Goal: Transaction & Acquisition: Purchase product/service

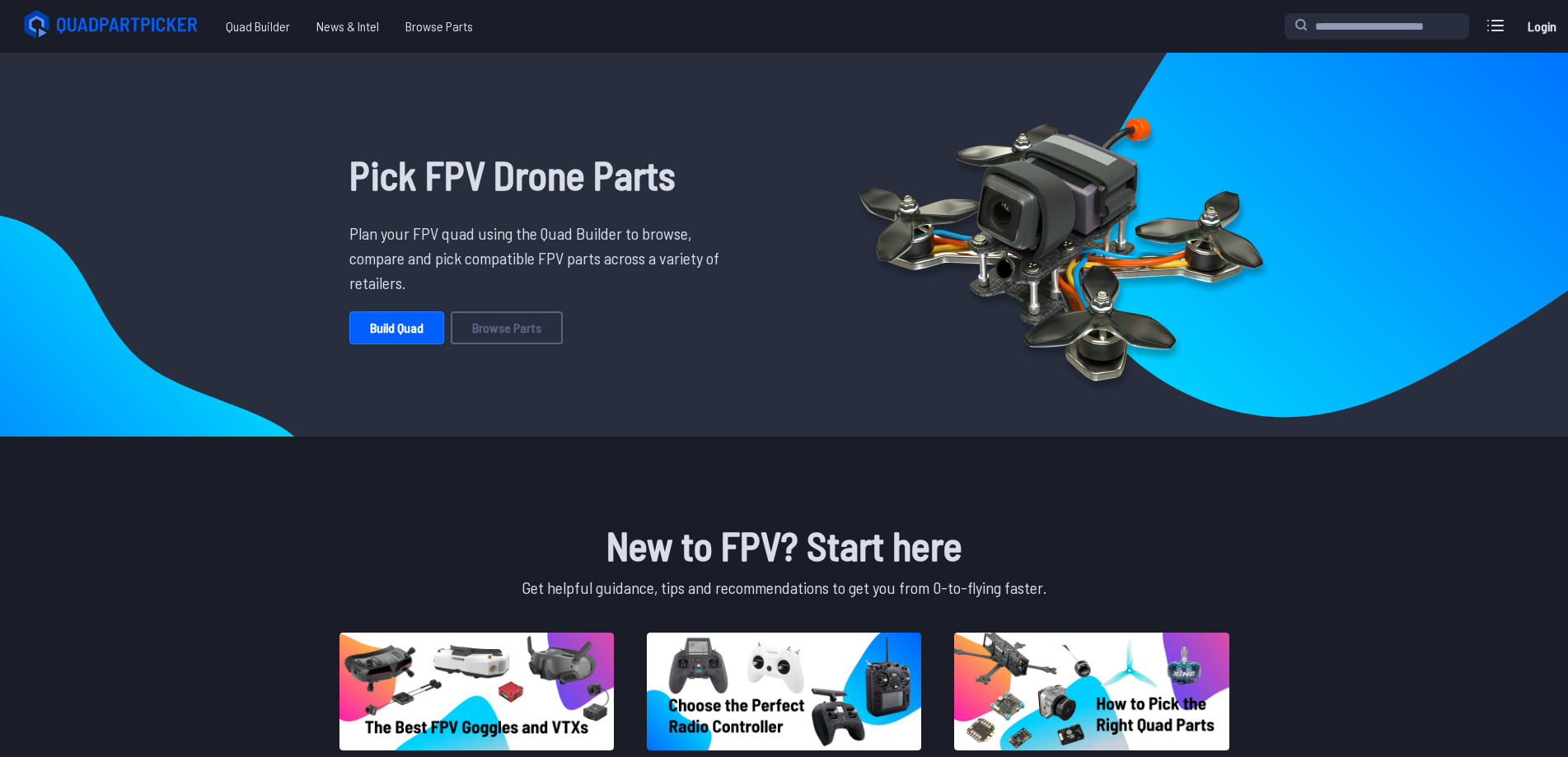
click at [1530, 27] on link "Login" at bounding box center [1542, 26] width 39 height 33
click at [1496, 31] on icon at bounding box center [1496, 25] width 26 height 26
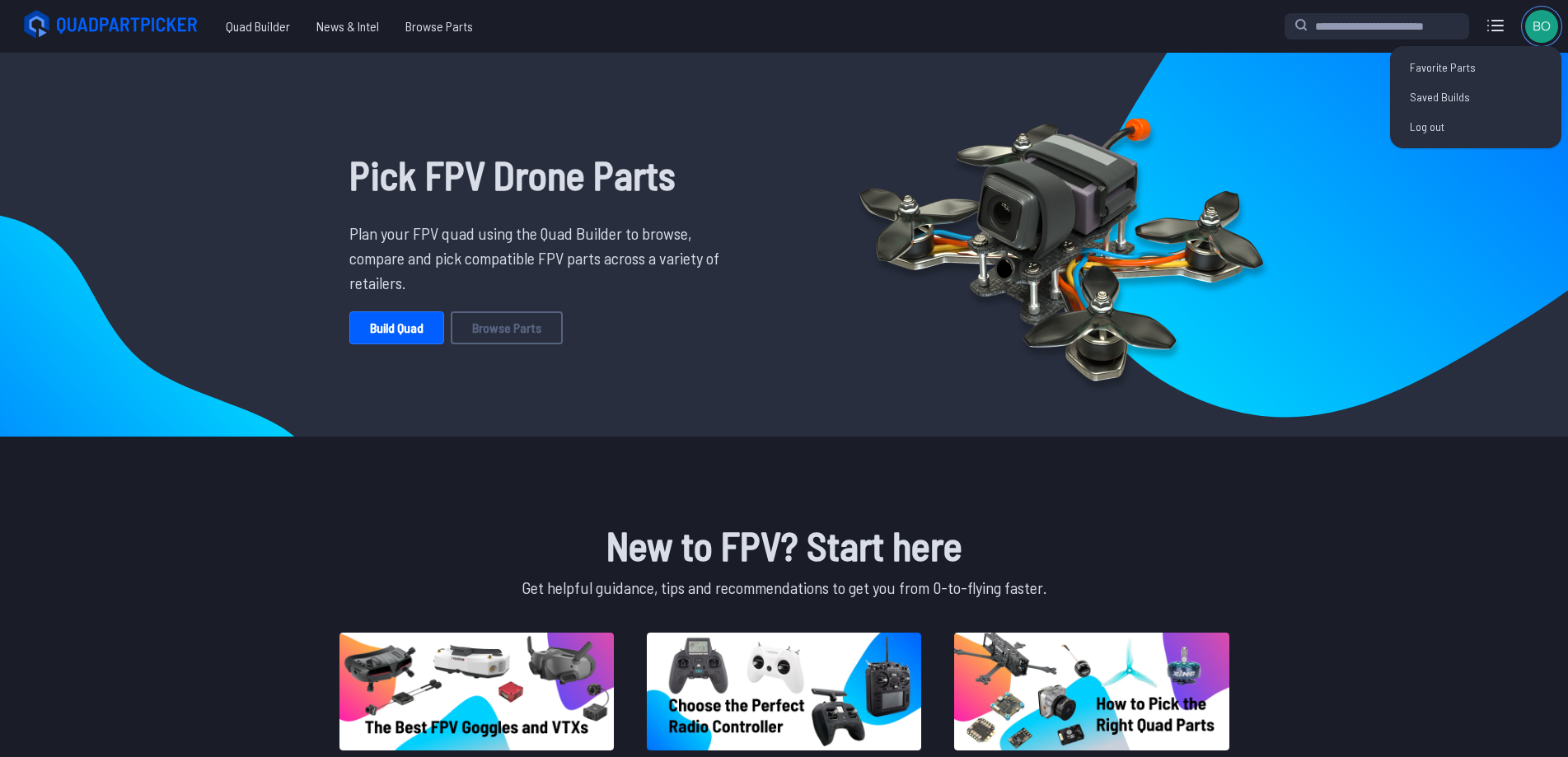
click at [1539, 21] on img at bounding box center [1542, 26] width 33 height 33
click at [1445, 103] on link "Saved Builds" at bounding box center [1476, 97] width 158 height 30
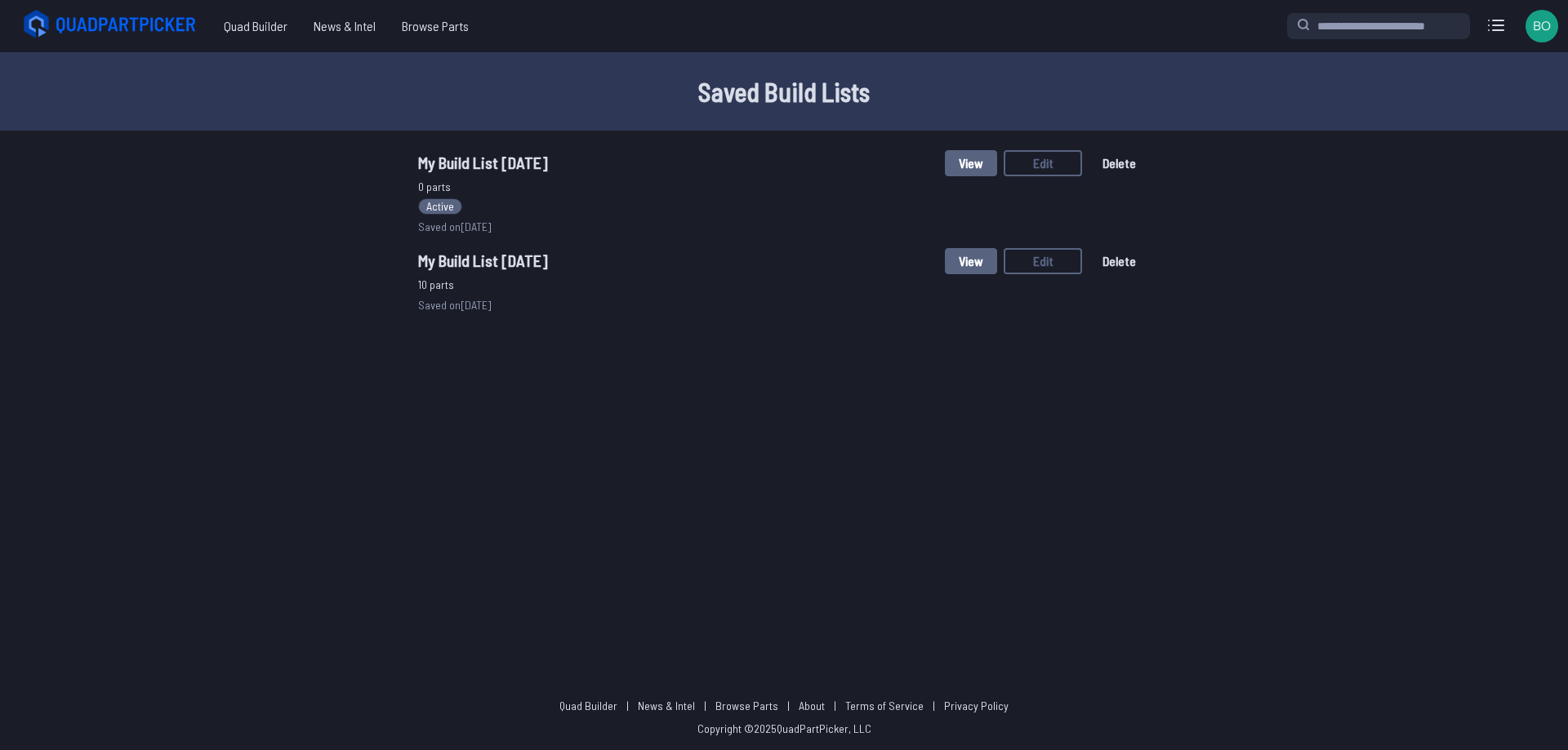
click at [528, 262] on span "My Build List [DATE]" at bounding box center [483, 261] width 129 height 20
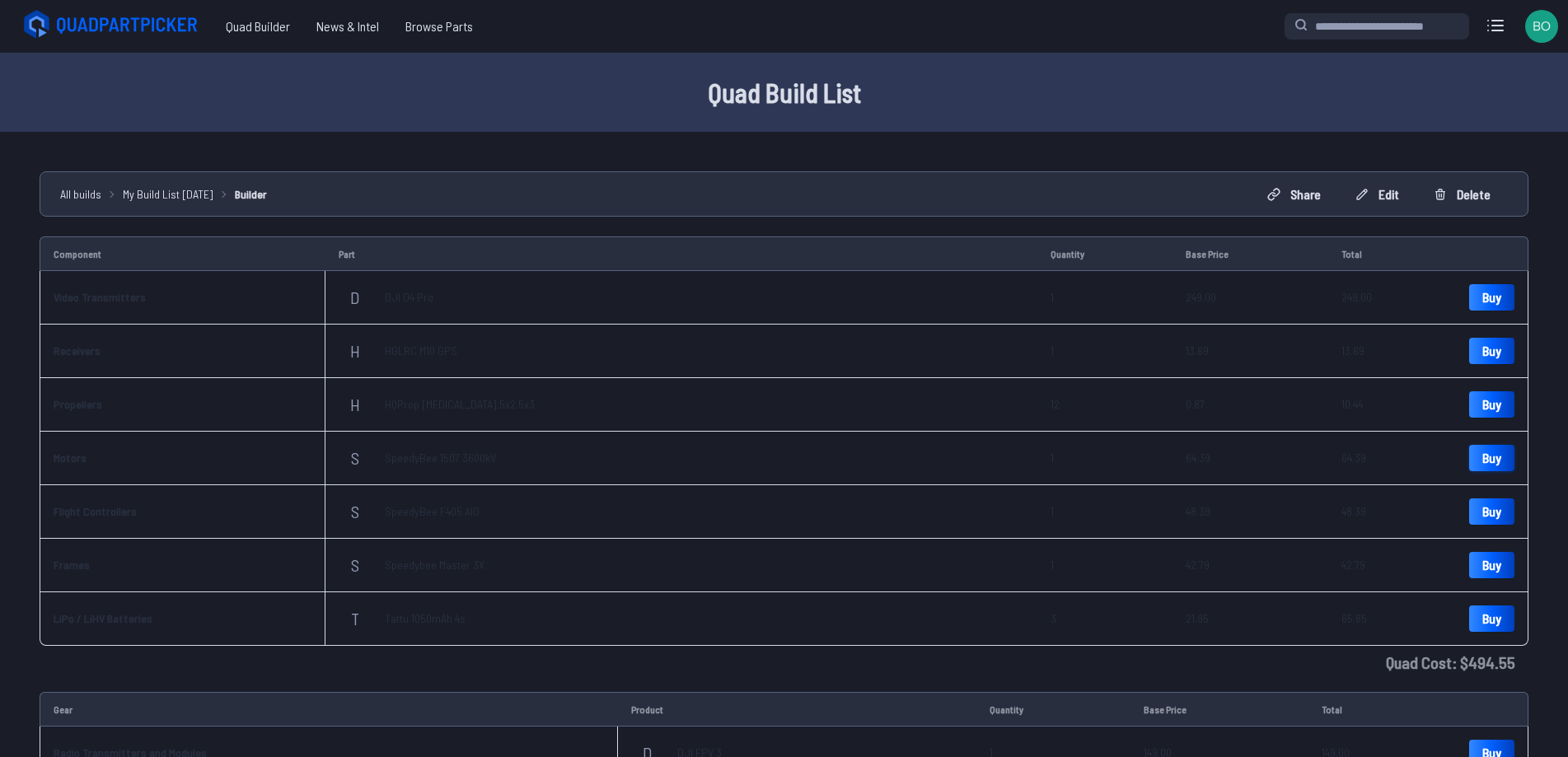
click at [1491, 455] on link "Buy" at bounding box center [1492, 457] width 46 height 26
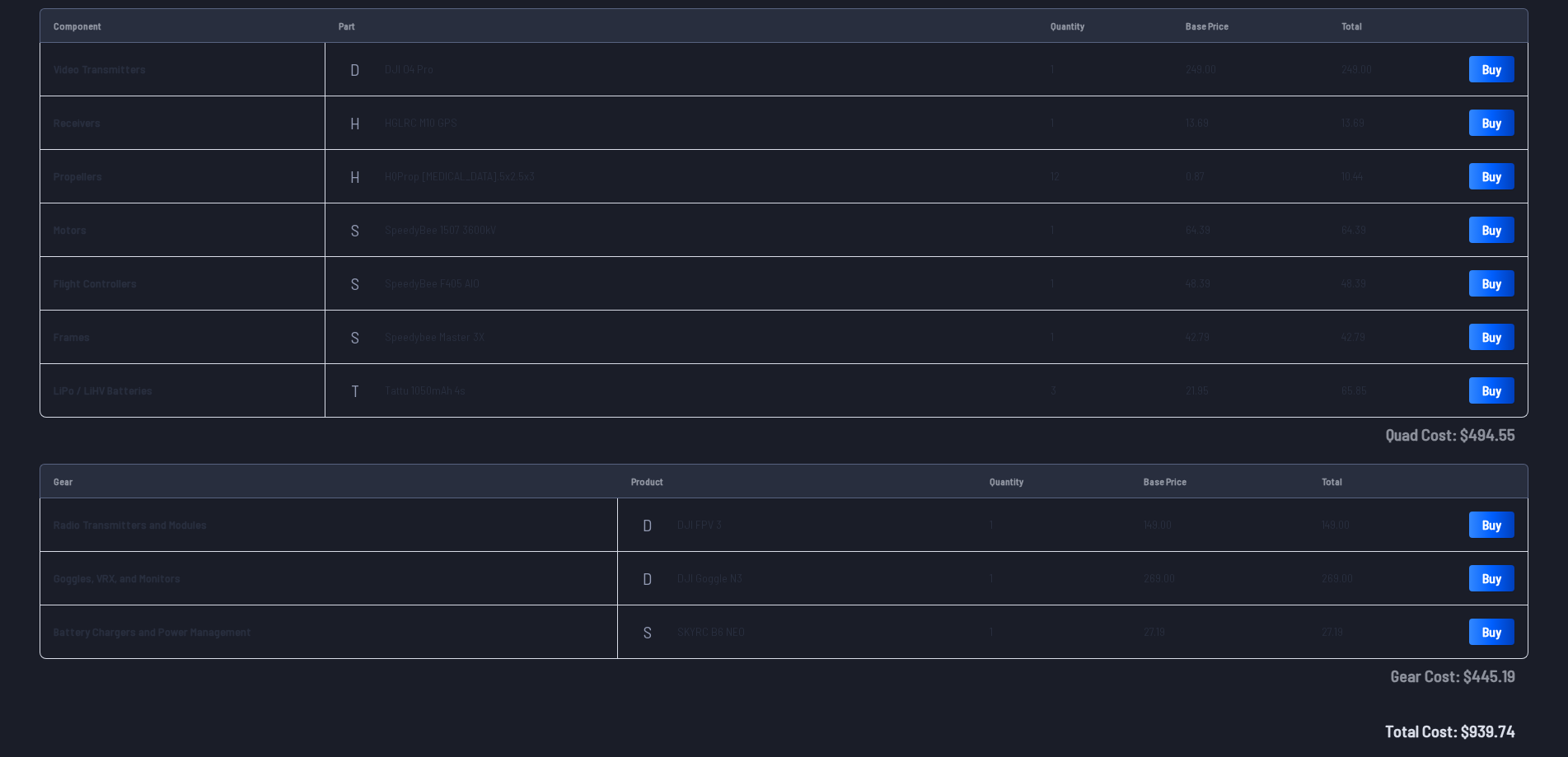
scroll to position [228, 0]
